Goal: Feedback & Contribution: Leave review/rating

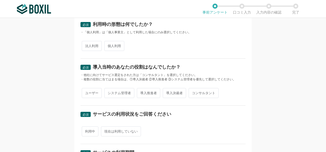
scroll to position [85, 0]
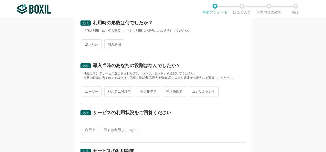
click at [95, 44] on span "法人利用" at bounding box center [92, 44] width 20 height 10
click at [86, 44] on input "法人利用" at bounding box center [84, 41] width 3 height 3
radio input "true"
click at [148, 90] on span "導入推進者" at bounding box center [148, 92] width 23 height 10
click at [142, 90] on input "導入推進者" at bounding box center [139, 88] width 3 height 3
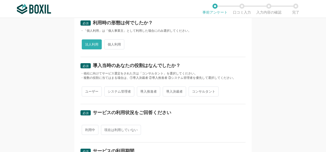
radio input "true"
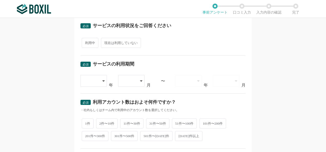
scroll to position [171, 0]
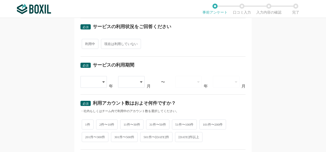
click at [86, 44] on span "利用中" at bounding box center [90, 44] width 17 height 10
click at [86, 43] on input "利用中" at bounding box center [84, 41] width 3 height 3
radio input "true"
click at [101, 84] on div at bounding box center [94, 82] width 27 height 12
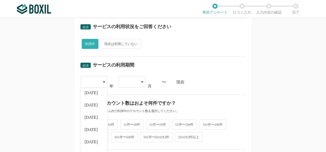
scroll to position [44, 0]
click at [91, 137] on span "[DATE]" at bounding box center [91, 139] width 13 height 4
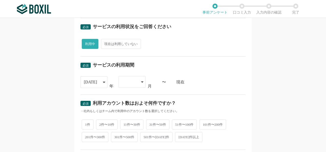
click at [136, 80] on div at bounding box center [132, 82] width 27 height 12
click at [127, 128] on li "07" at bounding box center [132, 132] width 27 height 12
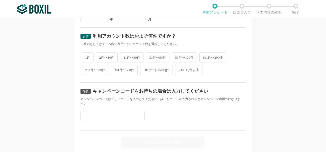
scroll to position [237, 0]
click at [104, 58] on span "2件〜10件" at bounding box center [107, 58] width 22 height 10
click at [101, 57] on input "2件〜10件" at bounding box center [98, 55] width 3 height 3
radio input "true"
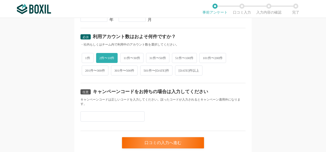
click at [87, 117] on input "text" at bounding box center [113, 117] width 64 height 10
paste input "N9ZLWFSG"
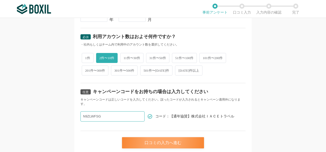
type input "N9ZLWFSG"
click at [164, 139] on div "口コミの入力へ進む" at bounding box center [163, 142] width 82 height 11
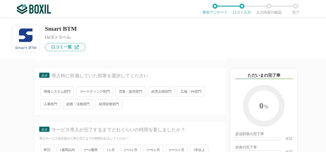
scroll to position [59, 0]
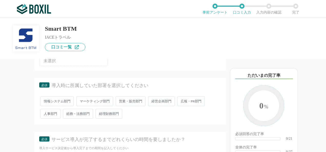
click at [124, 103] on span "営業・販売部門" at bounding box center [131, 101] width 30 height 10
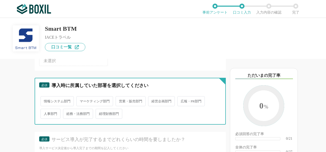
click at [120, 101] on input "営業・販売部門" at bounding box center [118, 98] width 3 height 3
radio input "true"
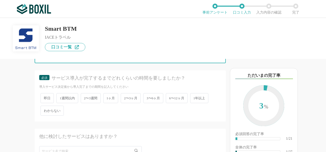
scroll to position [131, 0]
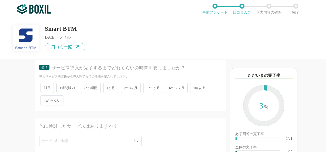
click at [64, 89] on span "1週間以内" at bounding box center [67, 88] width 22 height 10
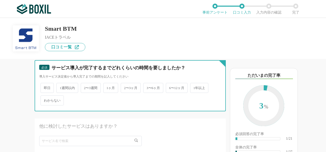
click at [61, 87] on input "1週間以内" at bounding box center [59, 85] width 3 height 3
radio input "true"
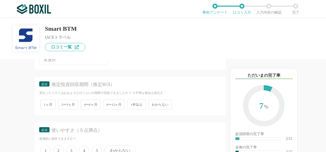
scroll to position [243, 0]
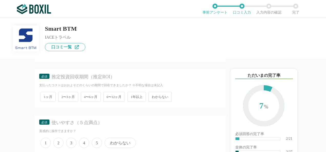
click at [165, 97] on span "わからない" at bounding box center [159, 97] width 23 height 10
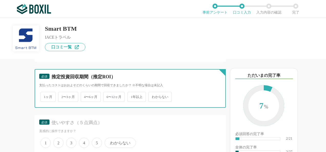
click at [153, 96] on input "わからない" at bounding box center [151, 94] width 3 height 3
radio input "true"
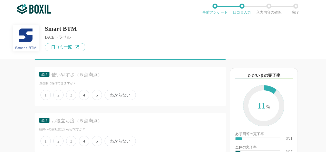
scroll to position [295, 0]
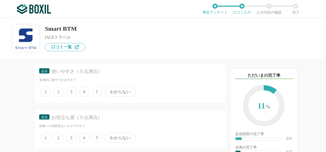
click at [87, 92] on span "4" at bounding box center [84, 92] width 10 height 10
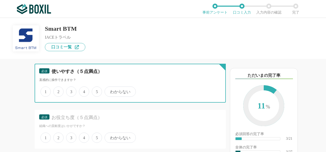
click at [84, 91] on input "4" at bounding box center [81, 88] width 3 height 3
radio input "true"
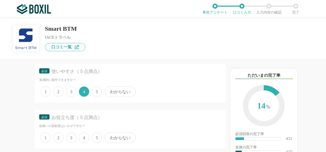
click at [95, 140] on span "5" at bounding box center [97, 138] width 10 height 10
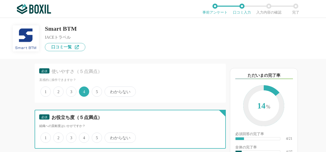
click at [95, 137] on input "5" at bounding box center [94, 135] width 3 height 3
radio input "true"
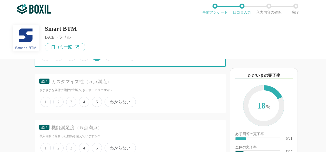
scroll to position [387, 0]
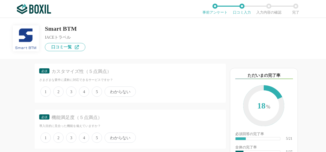
click at [83, 92] on span "4" at bounding box center [84, 92] width 10 height 10
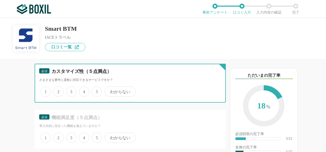
click at [83, 91] on input "4" at bounding box center [81, 88] width 3 height 3
radio input "true"
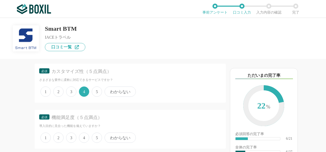
click at [84, 137] on span "4" at bounding box center [84, 138] width 10 height 10
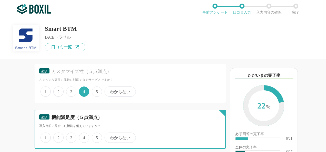
click at [84, 137] on input "4" at bounding box center [81, 135] width 3 height 3
radio input "true"
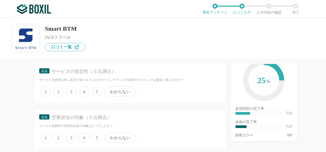
scroll to position [486, 0]
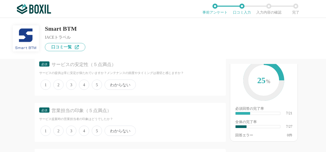
click at [83, 85] on span "4" at bounding box center [84, 85] width 10 height 10
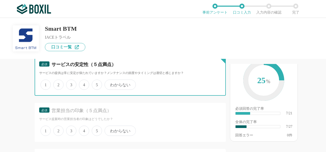
click at [83, 84] on input "4" at bounding box center [81, 82] width 3 height 3
radio input "true"
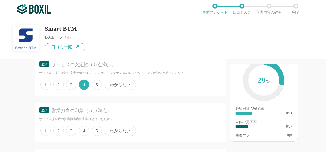
click at [84, 128] on span "4" at bounding box center [84, 131] width 10 height 10
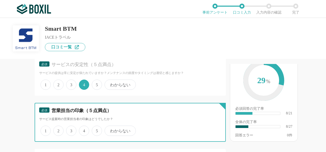
click at [84, 128] on input "4" at bounding box center [81, 128] width 3 height 3
radio input "true"
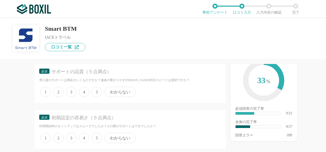
scroll to position [575, 0]
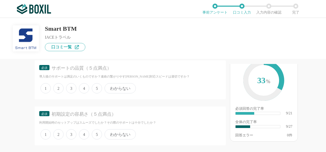
click at [85, 89] on span "4" at bounding box center [84, 88] width 10 height 10
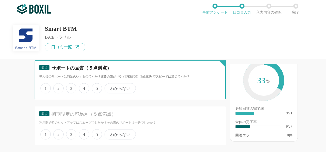
click at [84, 87] on input "4" at bounding box center [81, 85] width 3 height 3
radio input "true"
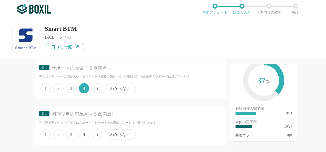
click at [85, 135] on span "4" at bounding box center [84, 135] width 10 height 10
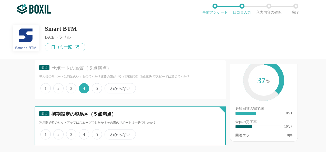
click at [84, 134] on input "4" at bounding box center [81, 131] width 3 height 3
radio input "true"
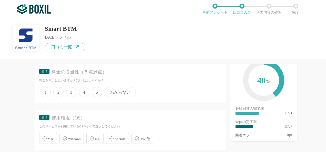
scroll to position [681, 0]
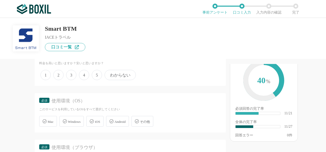
click at [72, 72] on span "3" at bounding box center [71, 75] width 10 height 10
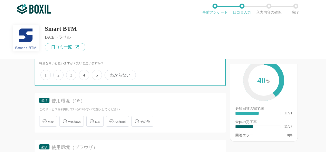
click at [71, 72] on input "3" at bounding box center [68, 72] width 3 height 3
radio input "true"
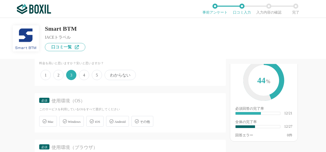
drag, startPoint x: 322, startPoint y: 97, endPoint x: 323, endPoint y: 92, distance: 4.9
click at [323, 92] on div "以下のキーワードが含まれる口コミが読まれています ただいまの完了率 44 % 必須回答の完了率 ​ 12/21 全体の完了率 ​ 12/27 回答エラー 0 件" at bounding box center [276, 108] width 100 height 88
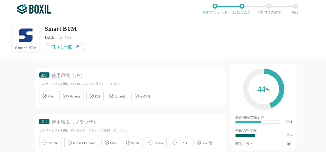
scroll to position [711, 0]
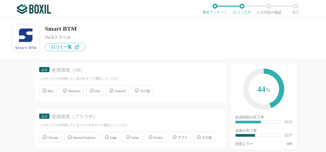
click at [74, 91] on span "Windows" at bounding box center [74, 91] width 13 height 4
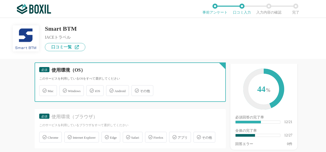
click at [64, 89] on input "Windows" at bounding box center [62, 87] width 3 height 3
checkbox input "true"
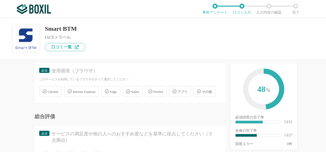
scroll to position [763, 0]
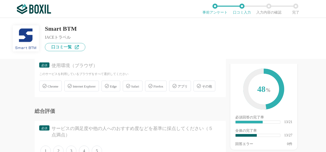
click at [117, 87] on span "Edge" at bounding box center [113, 87] width 7 height 4
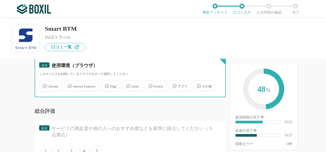
click at [106, 85] on input "Edge" at bounding box center [104, 83] width 3 height 3
checkbox input "true"
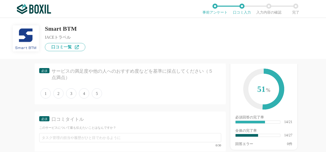
scroll to position [824, 0]
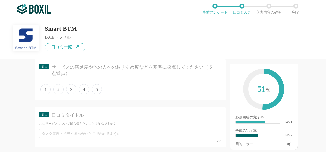
click at [86, 95] on span "4" at bounding box center [84, 89] width 10 height 10
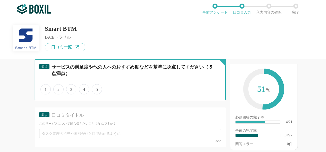
click at [84, 88] on input "4" at bounding box center [81, 86] width 3 height 3
radio input "true"
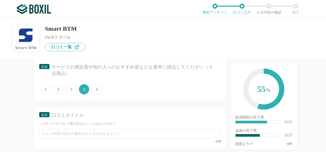
click at [73, 95] on span "3" at bounding box center [71, 89] width 10 height 10
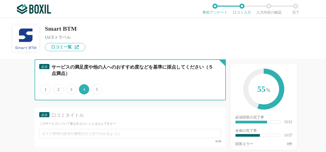
click at [71, 88] on input "3" at bounding box center [68, 86] width 3 height 3
radio input "true"
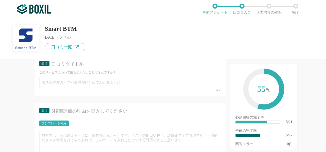
scroll to position [886, 0]
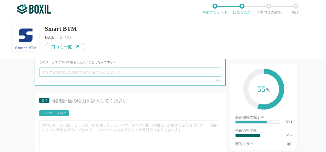
click at [49, 77] on input "text" at bounding box center [130, 72] width 182 height 9
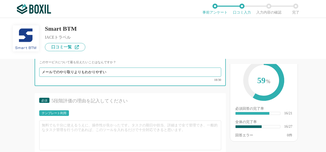
type input "メールでのやり取りよりもわかりやすい"
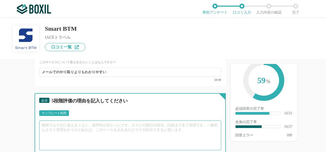
click at [70, 140] on textarea at bounding box center [130, 136] width 182 height 30
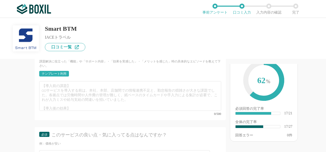
scroll to position [1017, 0]
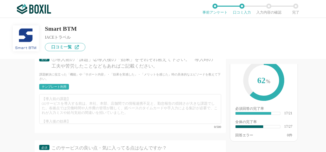
type textarea "案件毎の管理ができるので、見落とすリスクが減った。 手配済みの件を探すことも簡単になった。 サービス内容の割に手数料はリーズナブルだと思います。 （同様のサー…"
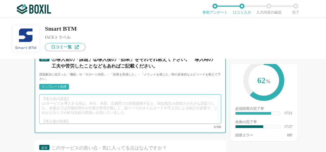
click at [58, 106] on textarea at bounding box center [130, 109] width 182 height 30
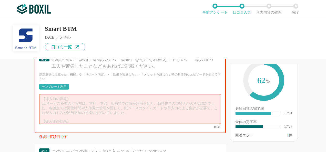
click at [57, 88] on div "テンプレート利用" at bounding box center [54, 86] width 25 height 3
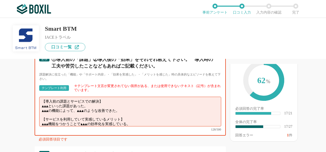
drag, startPoint x: 42, startPoint y: 114, endPoint x: 53, endPoint y: 114, distance: 10.5
click at [53, 114] on textarea "【導入前の課題とサービスでの解決】 ▲▲▲といった課題があった。 ▲▲▲の機能によって、▲▲▲のような改善できた。 【サービスを利用していて実感しているメリッ…" at bounding box center [130, 112] width 182 height 30
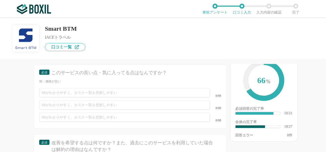
scroll to position [1113, 0]
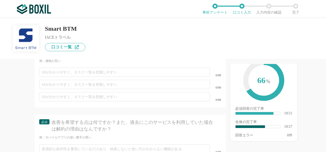
type textarea "【導入前の課題とサービスでの解決】 メールでの問い合わせが煩雑といった課題があった。 専用のプラットフォームを利用することで、情報がスッキリして作業が効率化し…"
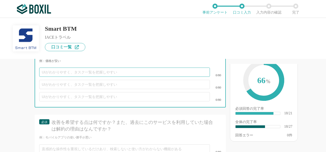
click at [85, 77] on input "text" at bounding box center [124, 72] width 171 height 9
type input "手数料が安い（海外・国内航空券）"
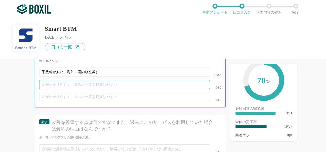
click at [62, 89] on input "text" at bounding box center [124, 84] width 171 height 9
type input "ポケットWIFIも一緒に手配できる（海外）"
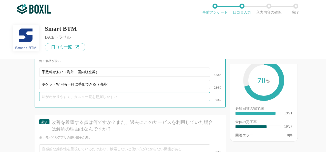
click at [51, 102] on input "text" at bounding box center [124, 96] width 171 height 9
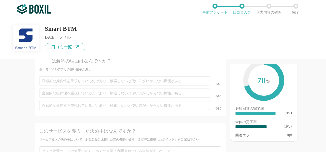
scroll to position [1185, 0]
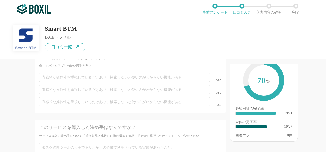
type input "比較的操作がわかりやすく、担当者を増やしやすい"
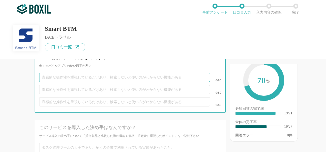
click at [80, 81] on input "text" at bounding box center [124, 77] width 171 height 9
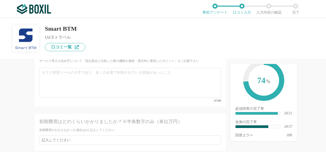
scroll to position [1250, 0]
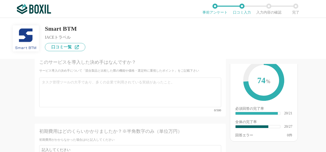
type input "航空会社のコールセンターのように、日時による混雑度が可視化されていたら良いかも知れません"
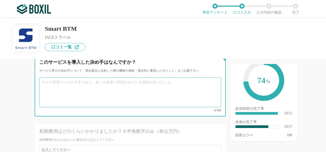
click at [71, 93] on textarea at bounding box center [130, 93] width 182 height 30
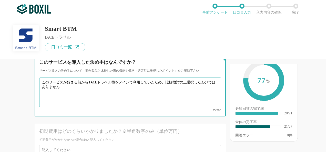
click at [185, 85] on textarea "このサービスが始まる前からIACEトラベル様をメインで利用していたため、比較検討の上選択したわけではありません" at bounding box center [130, 93] width 182 height 30
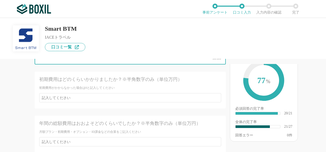
scroll to position [1309, 0]
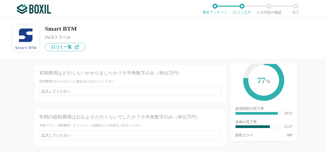
type textarea "このサービスが始まる前からIACEトラベル様をメインで利用していたため、比較検討の上で選択したわけではありません"
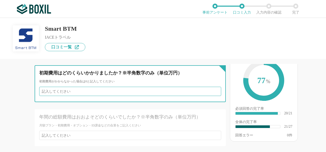
click at [74, 91] on input "number" at bounding box center [130, 91] width 182 height 9
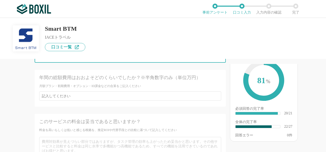
scroll to position [1358, 0]
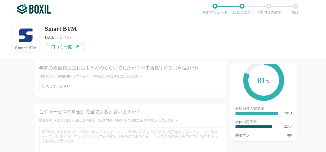
type input "0"
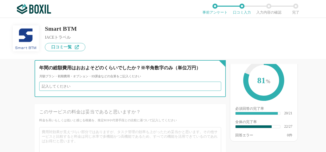
click at [81, 88] on input "number" at bounding box center [130, 86] width 182 height 9
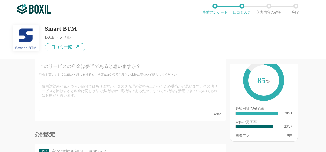
scroll to position [1391, 0]
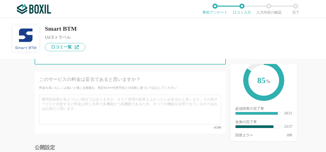
type input "0"
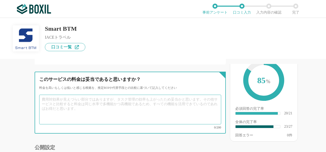
click at [90, 95] on textarea at bounding box center [130, 110] width 182 height 30
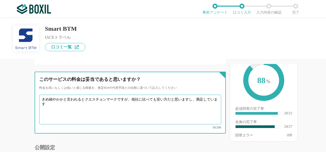
scroll to position [1459, 0]
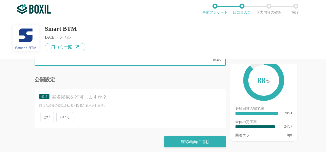
type textarea "きめ細やかかと言われるとクエスチョンマークですが、他社に比べても安い方だと思いますし、満足しています"
click at [66, 112] on span "いいえ" at bounding box center [64, 117] width 17 height 10
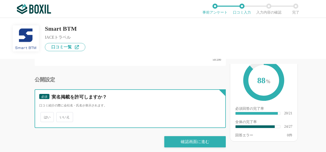
click at [61, 113] on input "いいえ" at bounding box center [59, 114] width 3 height 3
radio input "true"
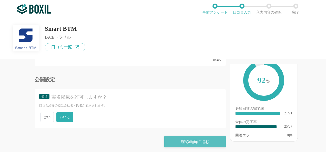
click at [178, 138] on div "確認画面に進む" at bounding box center [195, 141] width 62 height 11
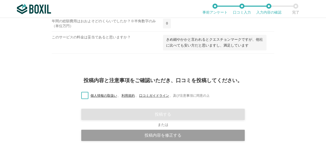
scroll to position [642, 0]
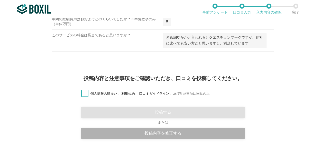
click at [190, 128] on div "投稿内容を修正する" at bounding box center [163, 133] width 164 height 11
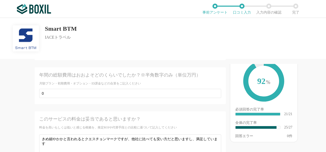
scroll to position [1371, 0]
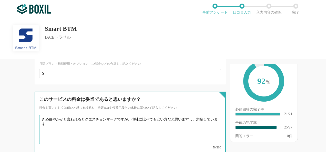
drag, startPoint x: 42, startPoint y: 120, endPoint x: 131, endPoint y: 120, distance: 89.2
click at [131, 120] on textarea "きめ細やかかと言われるとクエスチョンマークですが、他社に比べても安い方だと思いますし、満足しています" at bounding box center [130, 130] width 182 height 30
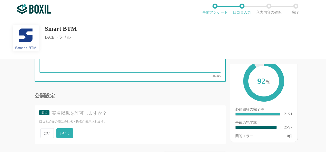
scroll to position [1459, 0]
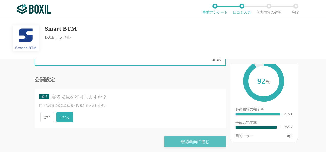
type textarea "他社に比べても安い方だと思いますし、満足しています"
click at [191, 140] on div "確認画面に進む" at bounding box center [195, 141] width 62 height 11
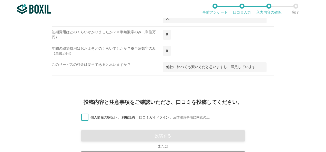
scroll to position [641, 0]
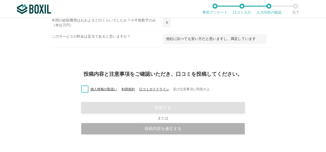
click at [196, 123] on div "投稿内容を修正する" at bounding box center [163, 128] width 164 height 11
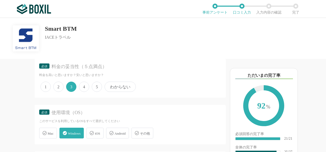
scroll to position [653, 0]
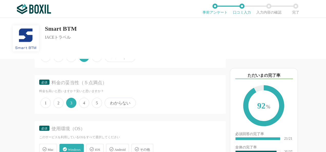
click at [99, 101] on span "5" at bounding box center [97, 103] width 10 height 10
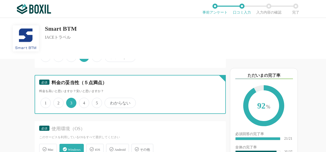
click at [96, 101] on input "5" at bounding box center [94, 100] width 3 height 3
radio input "true"
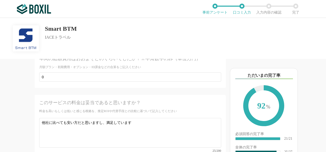
scroll to position [1459, 0]
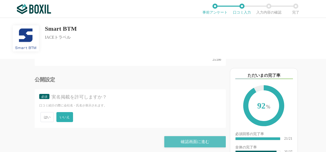
click at [199, 140] on div "確認画面に進む" at bounding box center [195, 141] width 62 height 11
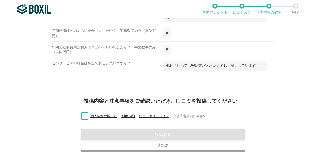
scroll to position [641, 0]
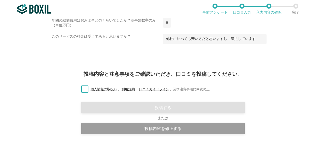
click at [85, 87] on label "個人情報の取扱い 、 利用規約 、 口コミガイドライン 、 及び注意事項に同意の上" at bounding box center [143, 89] width 133 height 5
click at [0, 0] on input "個人情報の取扱い 、 利用規約 、 口コミガイドライン 、 及び注意事項に同意の上" at bounding box center [0, 0] width 0 height 0
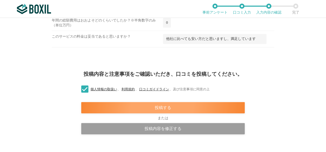
click at [149, 102] on div "投稿する" at bounding box center [163, 107] width 164 height 11
